Goal: Information Seeking & Learning: Learn about a topic

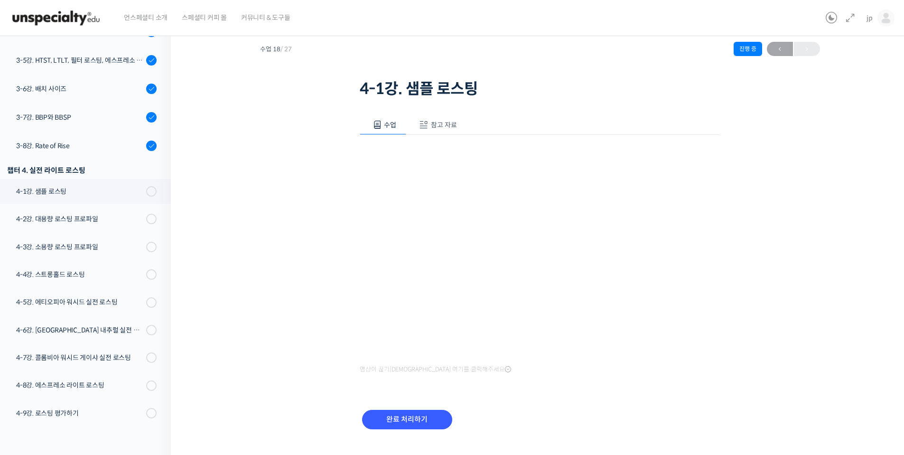
scroll to position [46, 0]
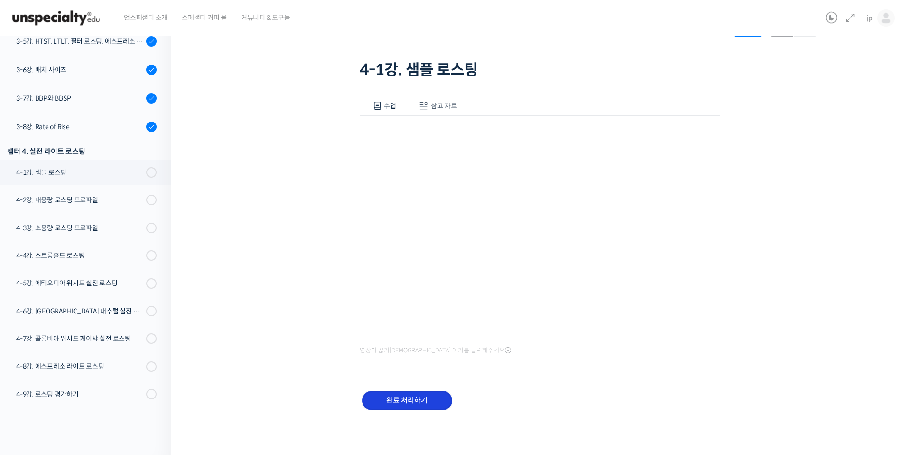
click at [428, 395] on input "완료 처리하기" at bounding box center [407, 400] width 90 height 19
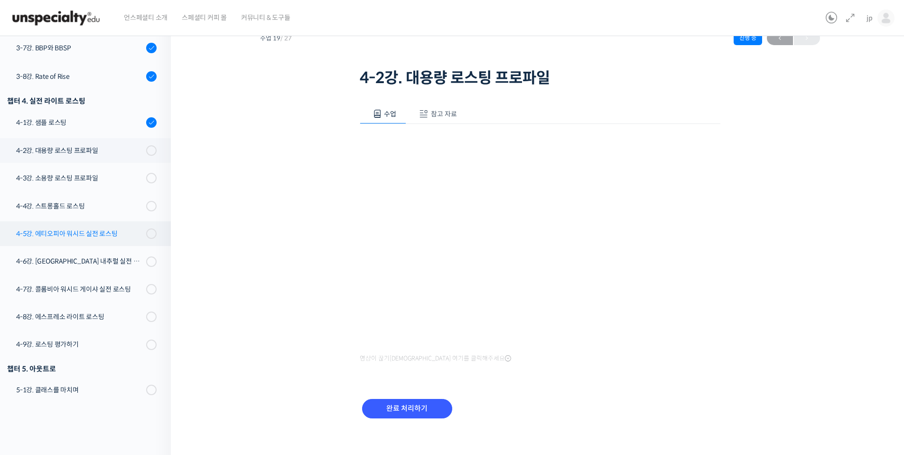
scroll to position [46, 0]
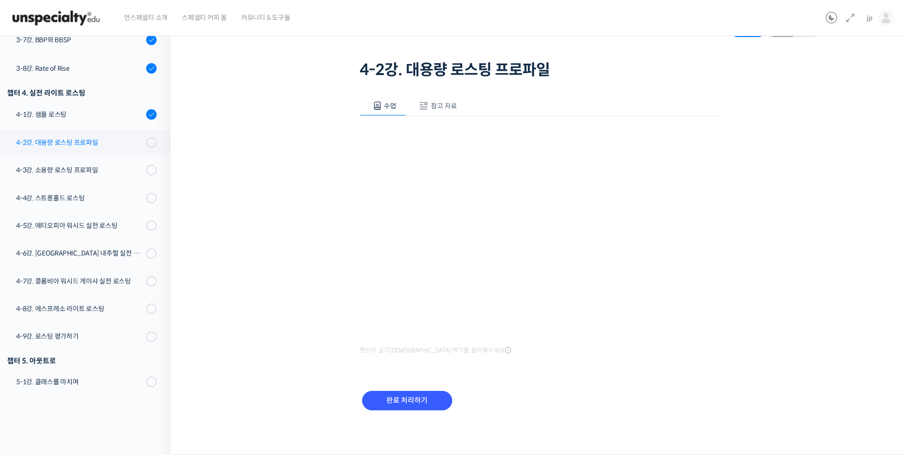
click at [96, 148] on div "4-2강. 대용량 로스팅 프로파일" at bounding box center [79, 142] width 127 height 10
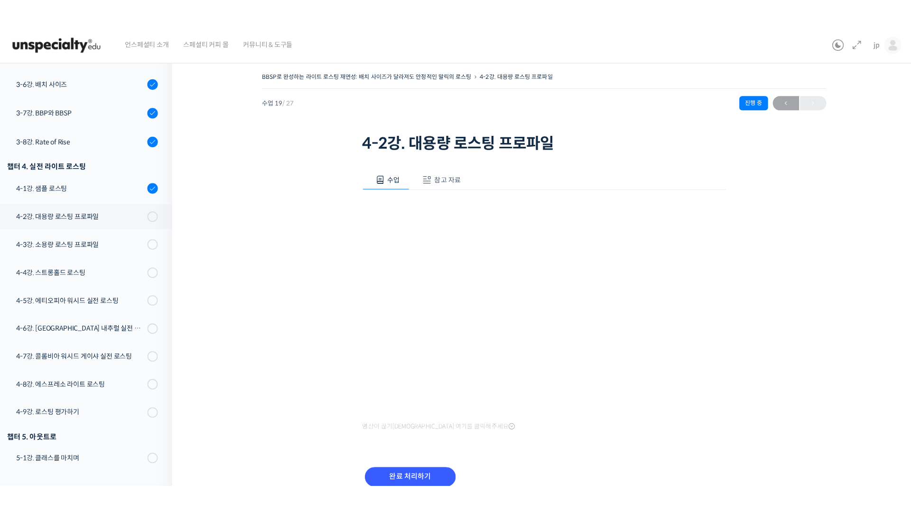
scroll to position [521, 0]
